Goal: Information Seeking & Learning: Check status

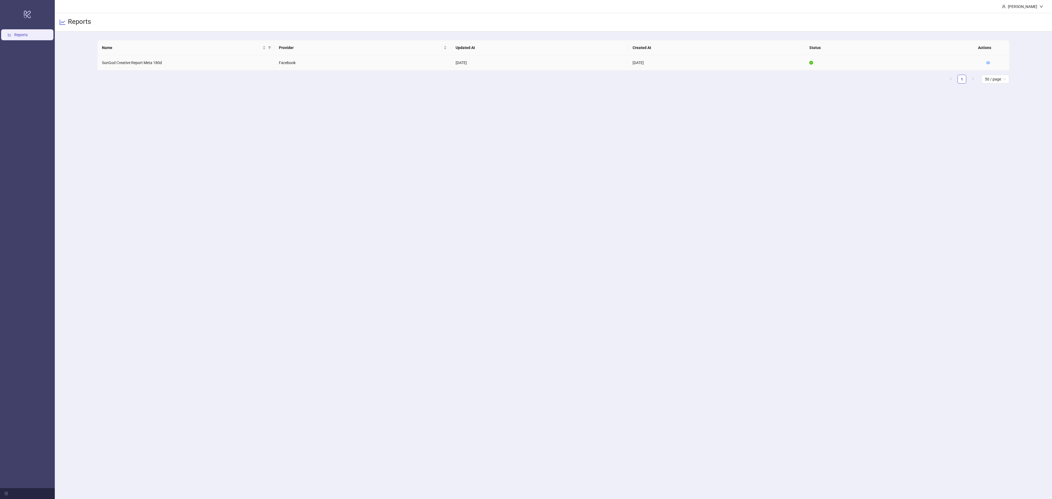
click at [986, 58] on td at bounding box center [995, 62] width 27 height 15
click at [992, 65] on td at bounding box center [995, 62] width 27 height 15
click at [987, 62] on icon "eye" at bounding box center [989, 63] width 4 height 4
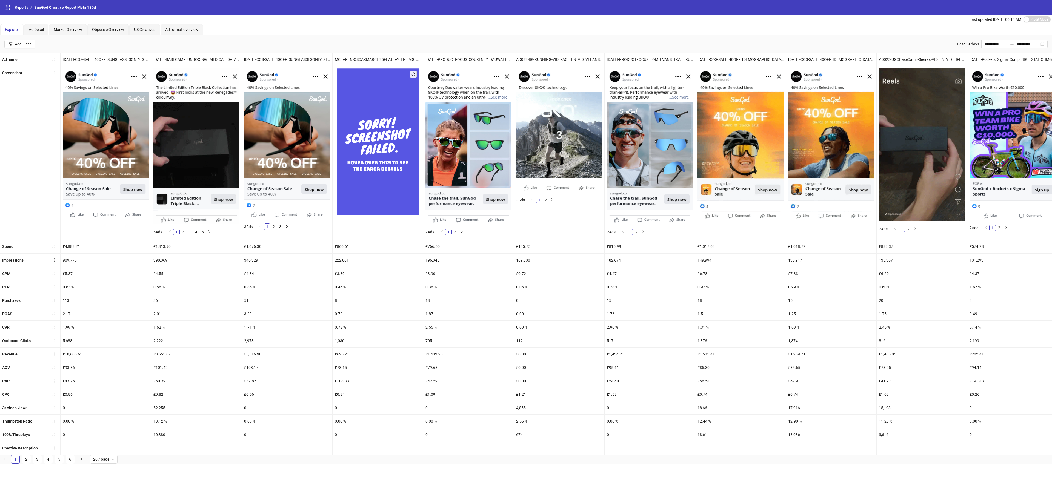
click at [208, 204] on img at bounding box center [196, 147] width 86 height 156
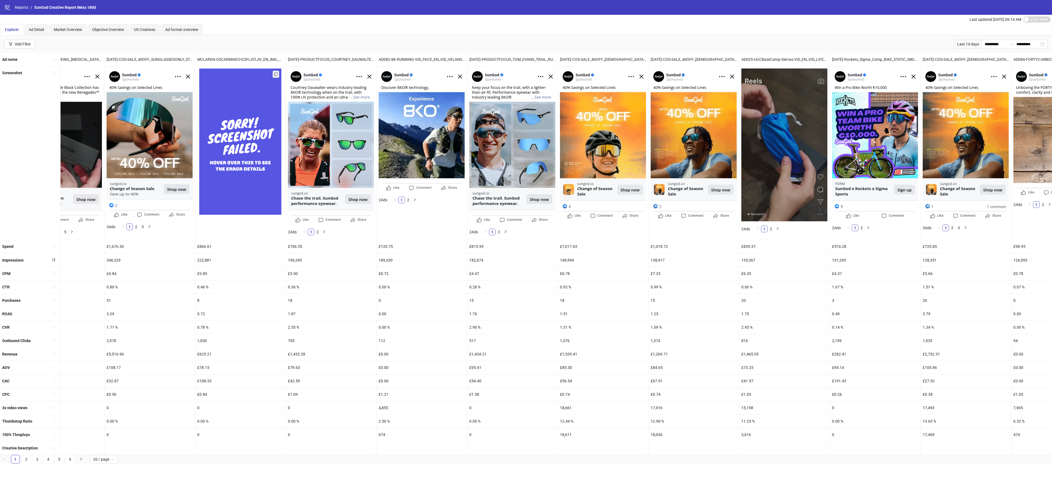
scroll to position [0, 138]
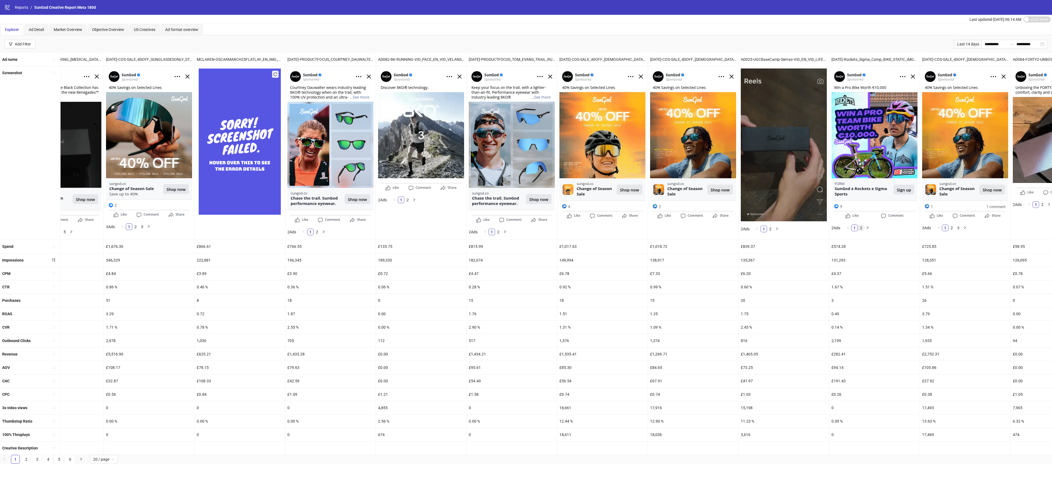
click at [860, 225] on link "2" at bounding box center [861, 228] width 6 height 6
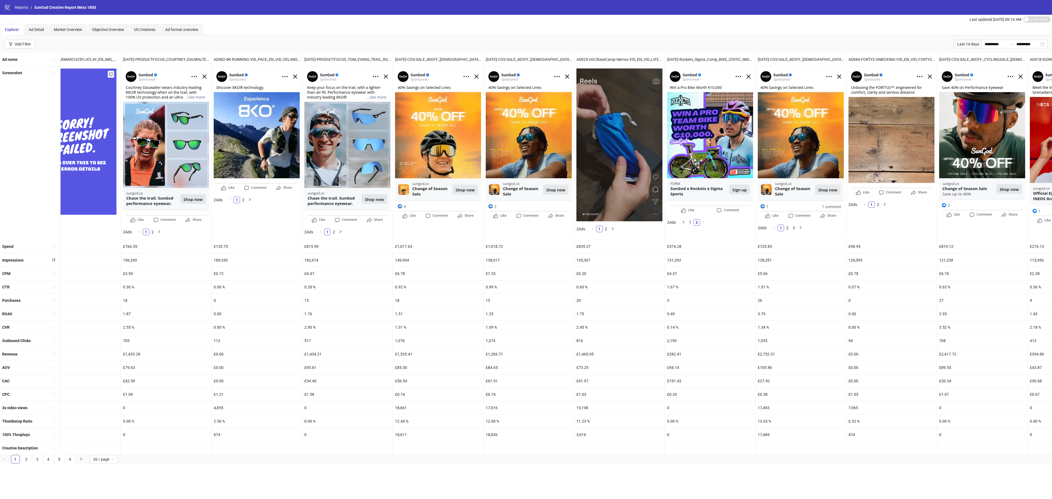
scroll to position [0, 302]
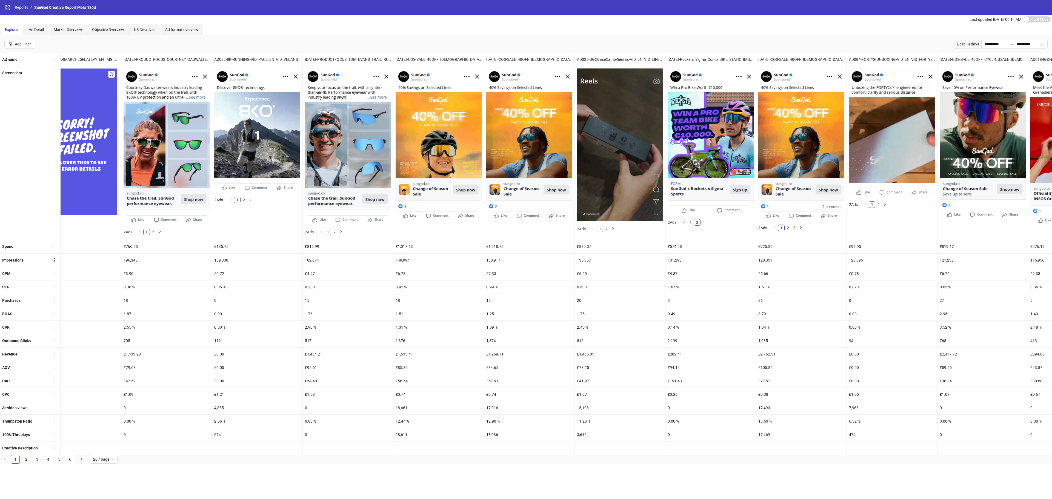
click at [737, 215] on div "2 Ads 1 2" at bounding box center [711, 149] width 86 height 160
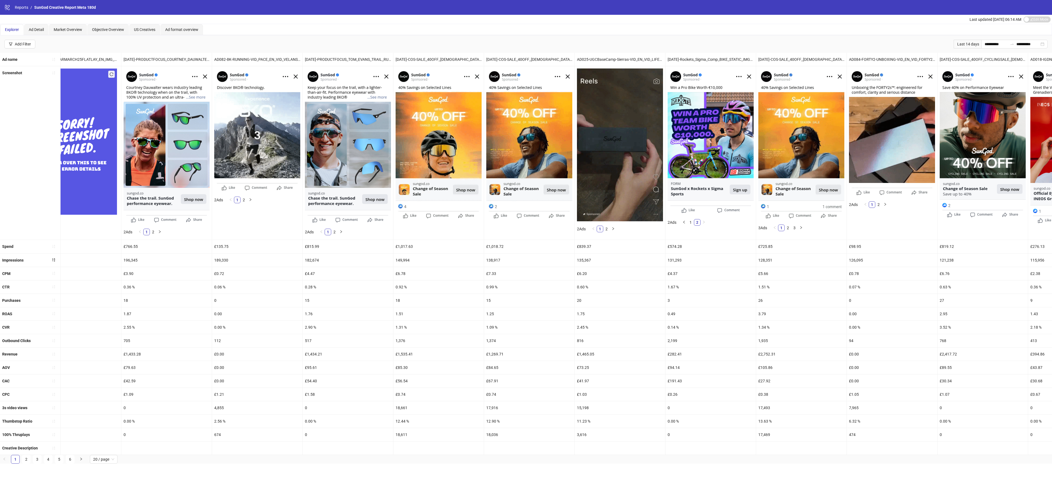
click at [733, 207] on img at bounding box center [711, 142] width 86 height 146
